Goal: Navigation & Orientation: Find specific page/section

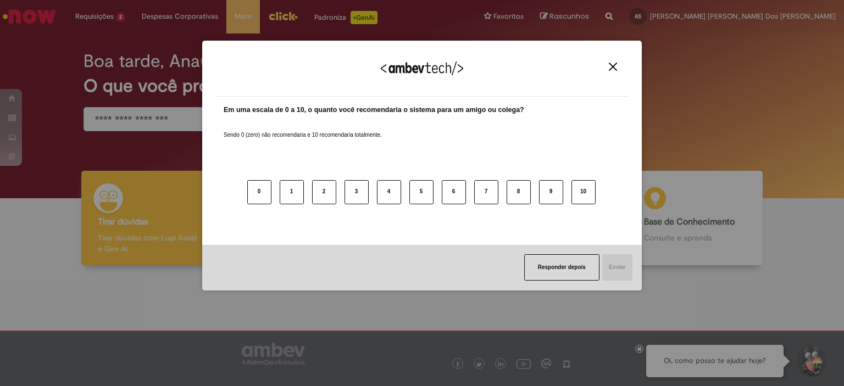
click at [625, 112] on div "Em uma escala de 0 a 10, o quanto você recomendaria o sistema para um amigo ou …" at bounding box center [421, 171] width 413 height 148
click at [618, 63] on button "Close" at bounding box center [612, 66] width 15 height 9
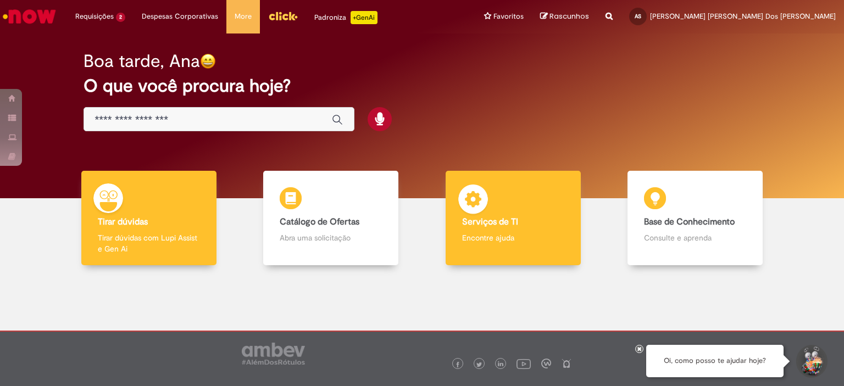
click at [514, 216] on div "Serviços de TI Serviços de TI Encontre ajuda" at bounding box center [513, 218] width 135 height 95
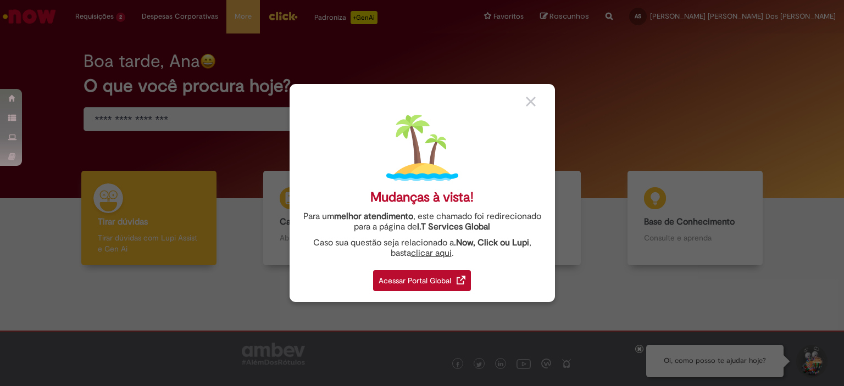
click at [423, 283] on div "Acessar Portal Global" at bounding box center [422, 280] width 98 height 21
